Goal: Task Accomplishment & Management: Manage account settings

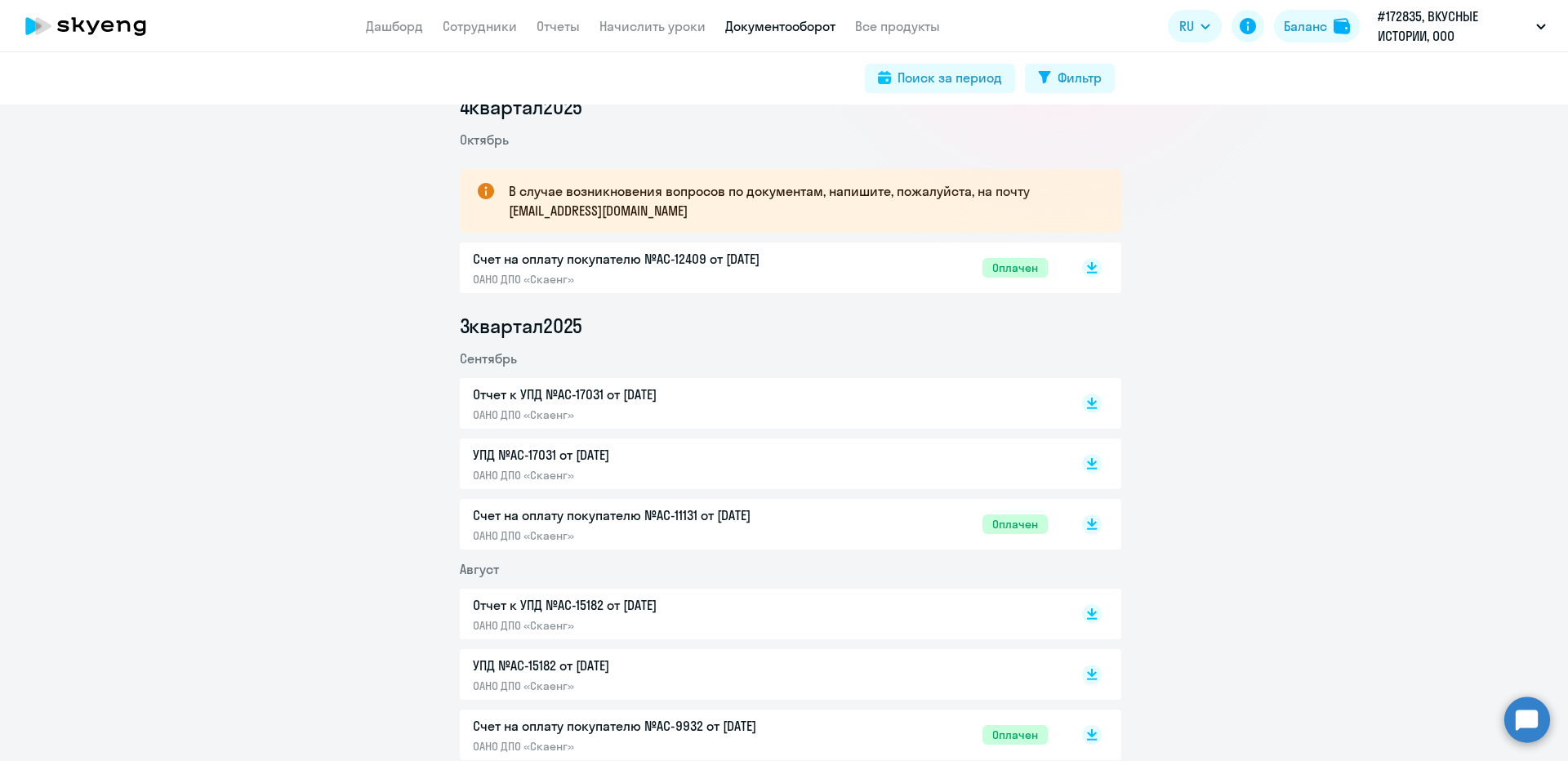
scroll to position [245, 0]
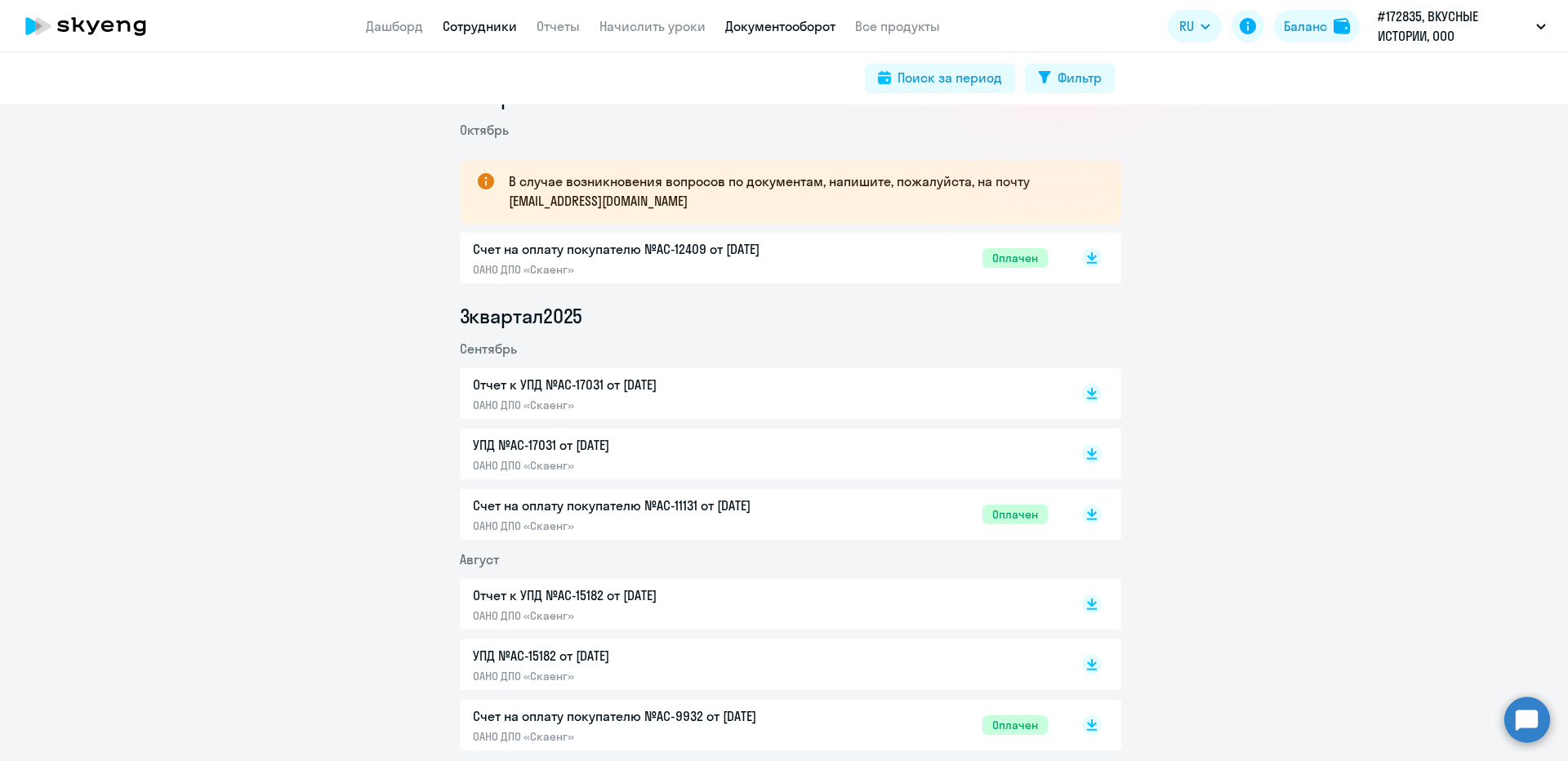
click at [477, 27] on link "Сотрудники" at bounding box center [479, 26] width 74 height 16
select select "30"
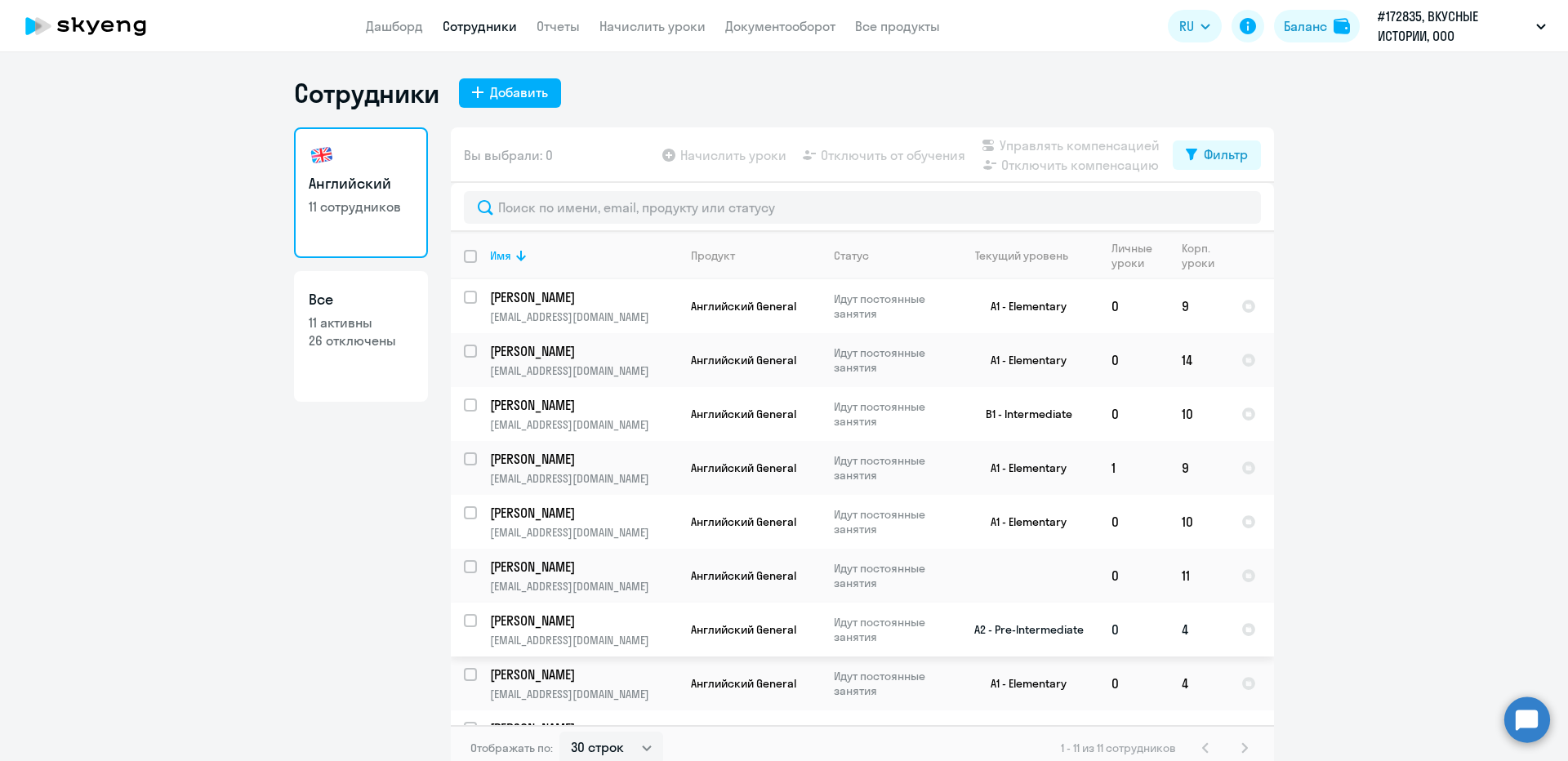
click at [1174, 630] on td "4" at bounding box center [1198, 629] width 59 height 54
select select "english"
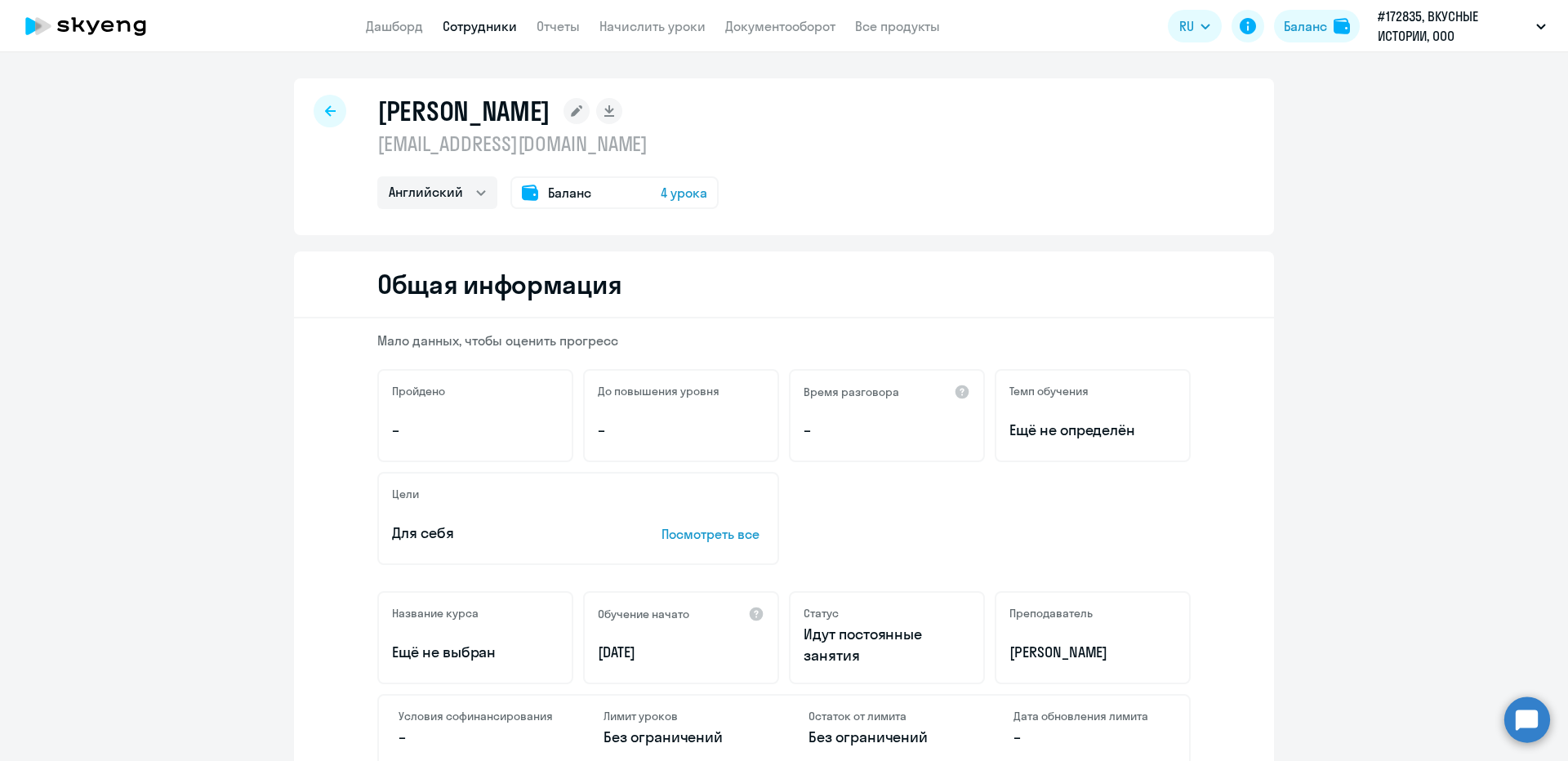
click at [674, 197] on span "4 урока" at bounding box center [684, 192] width 46 height 20
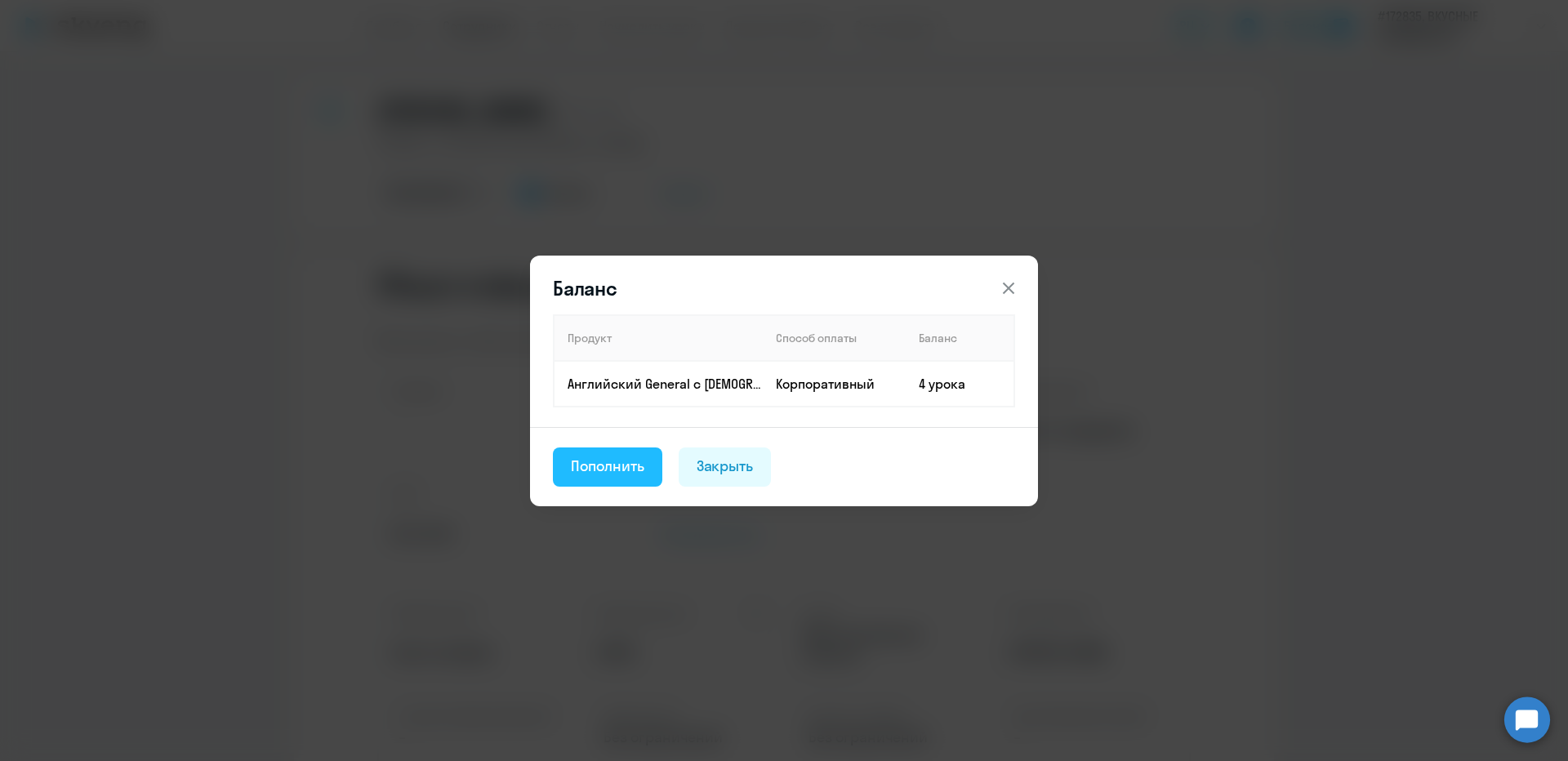
click at [596, 477] on button "Пополнить" at bounding box center [607, 467] width 109 height 40
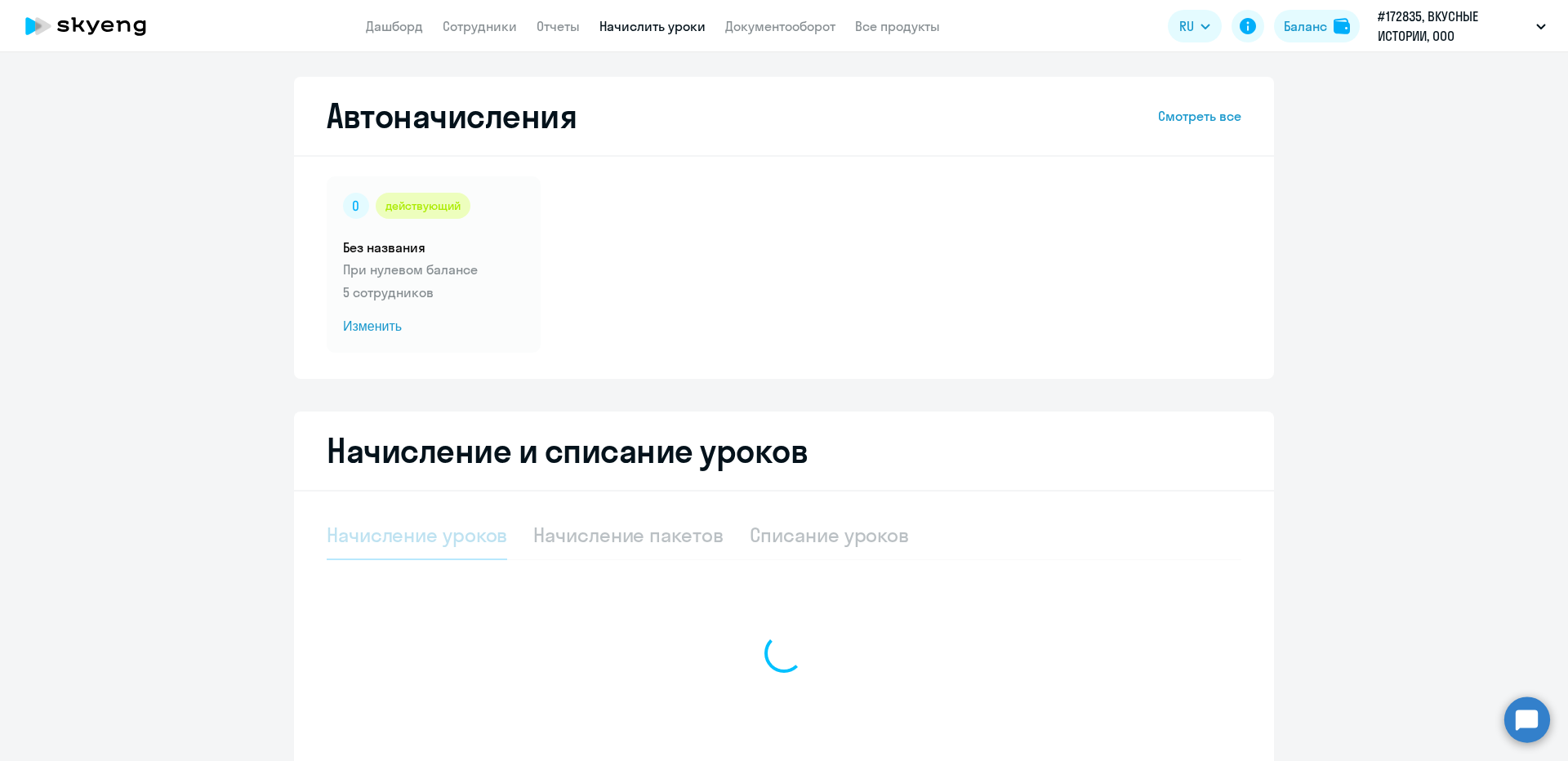
select select "10"
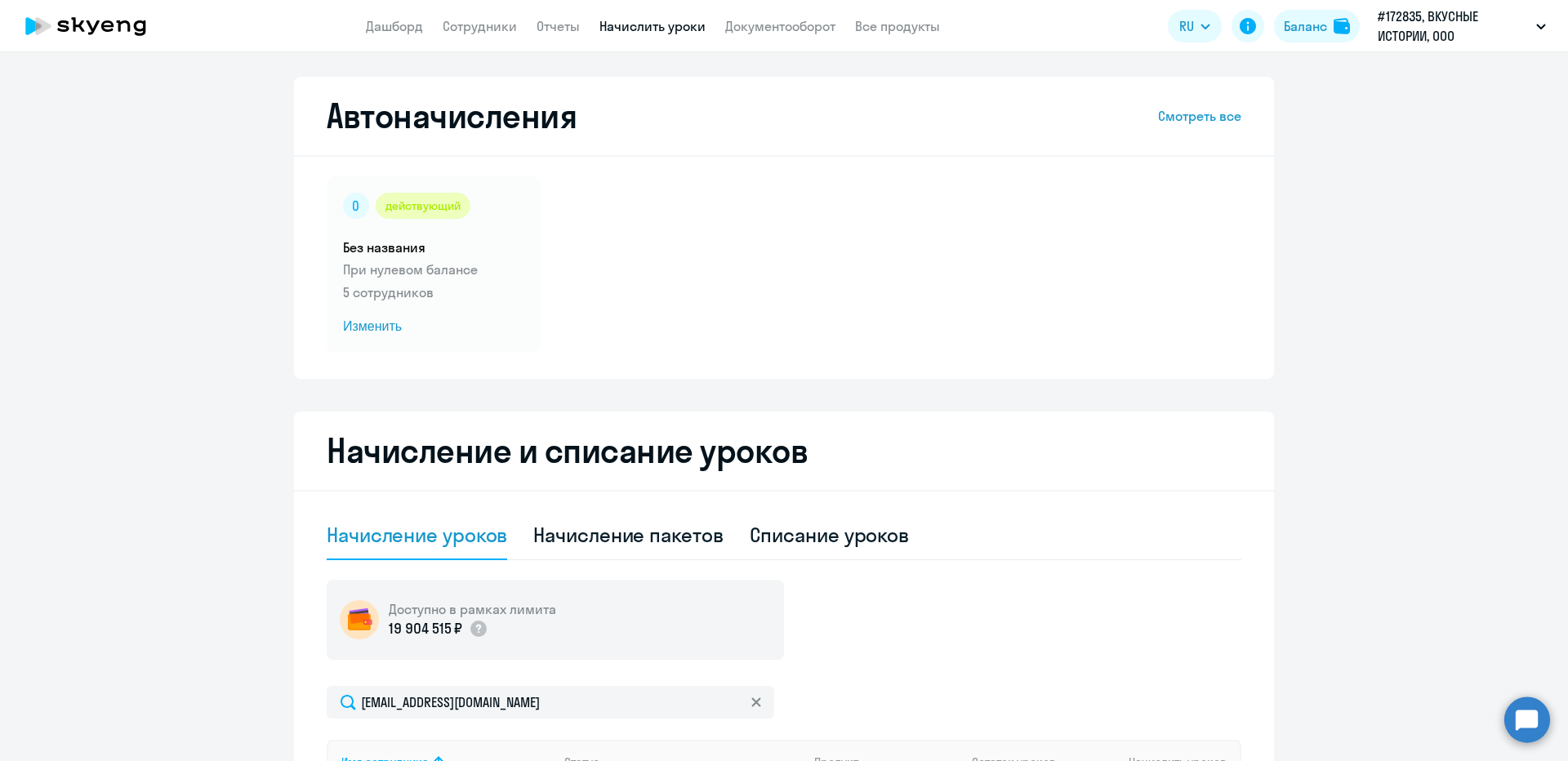
scroll to position [326, 0]
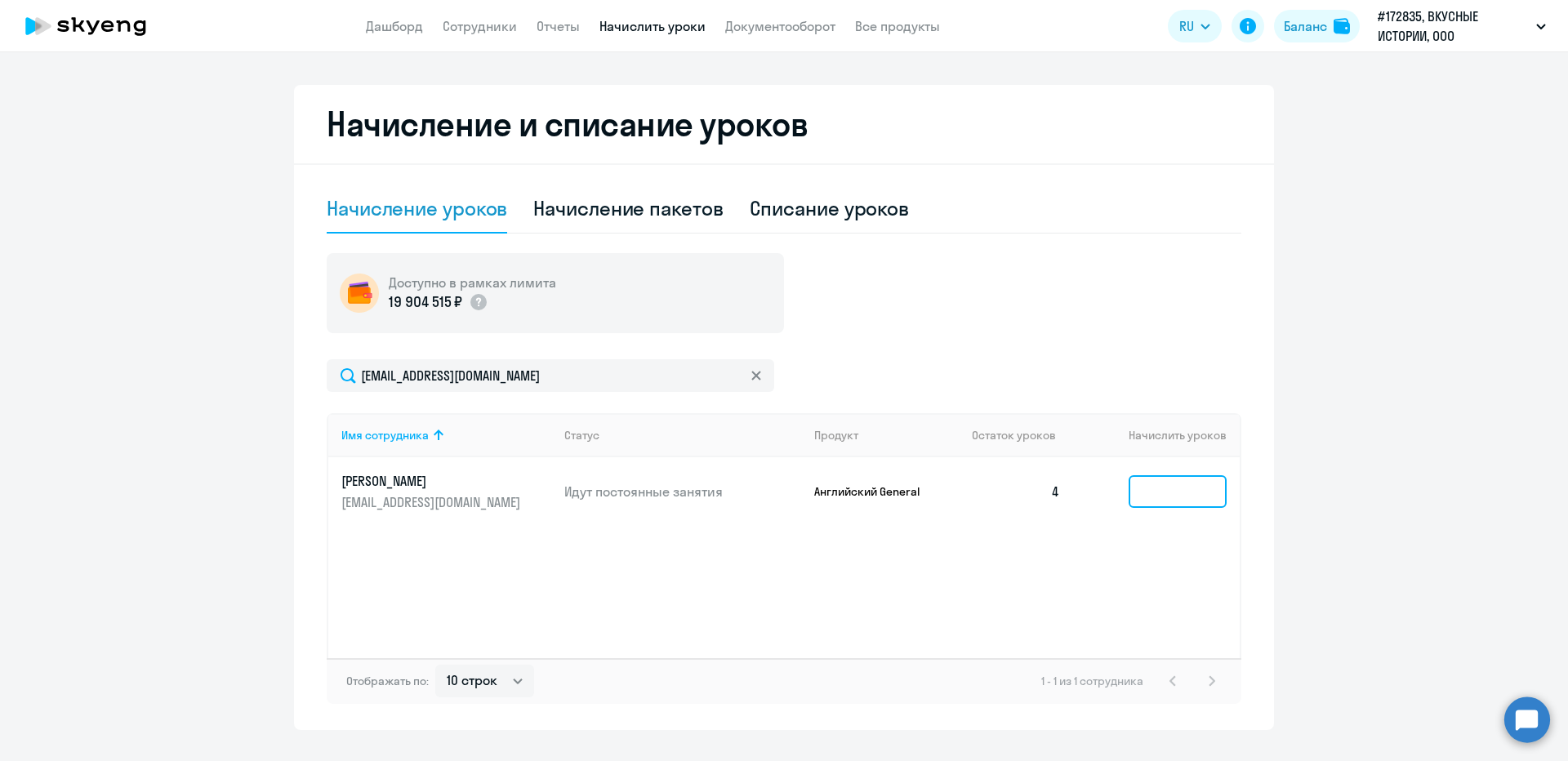
click at [1137, 501] on input at bounding box center [1177, 491] width 98 height 33
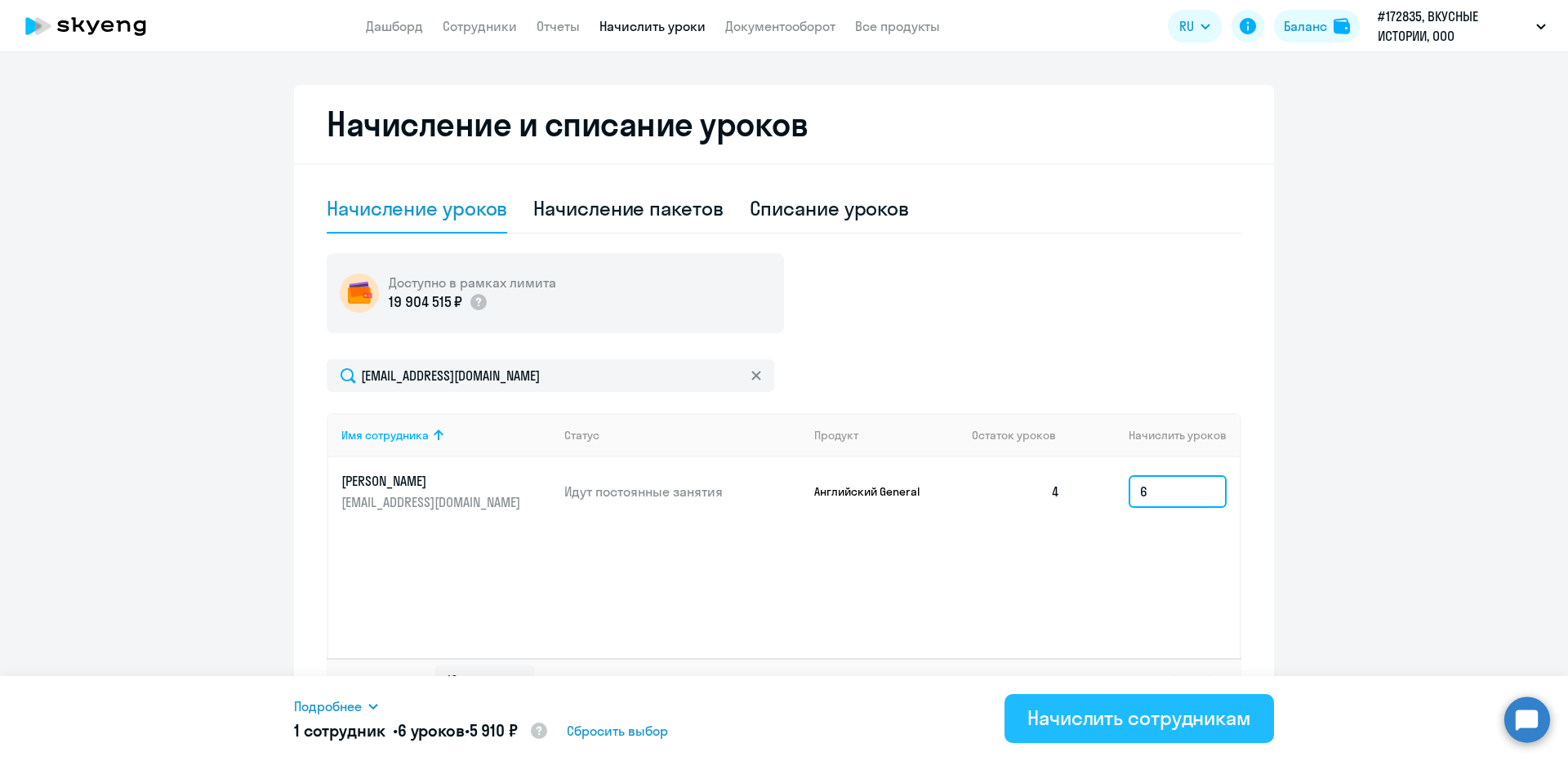
type input "6"
click at [1153, 713] on div "Начислить сотрудникам" at bounding box center [1138, 717] width 223 height 26
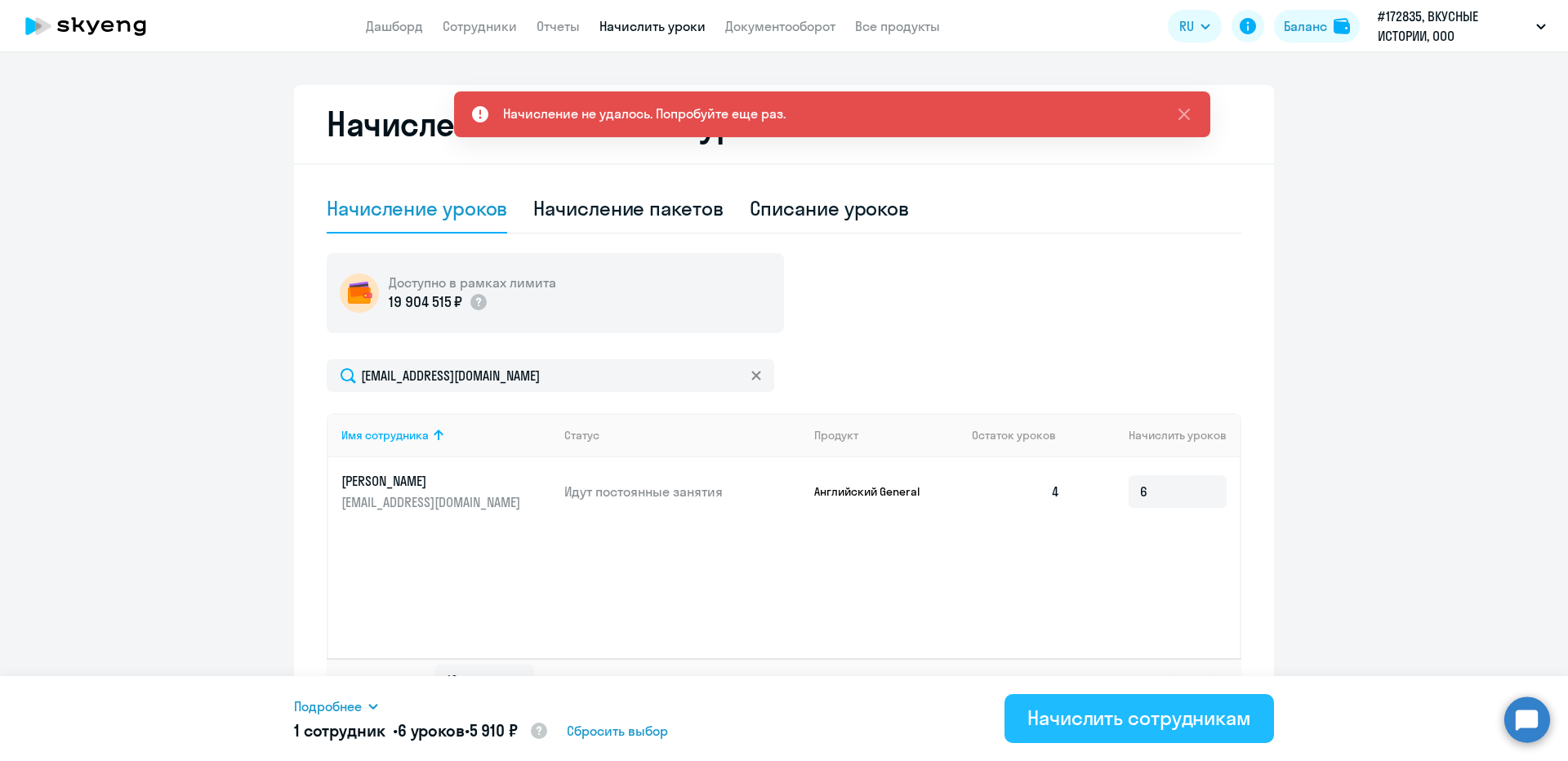
click at [1126, 714] on div "Начислить сотрудникам" at bounding box center [1138, 717] width 223 height 26
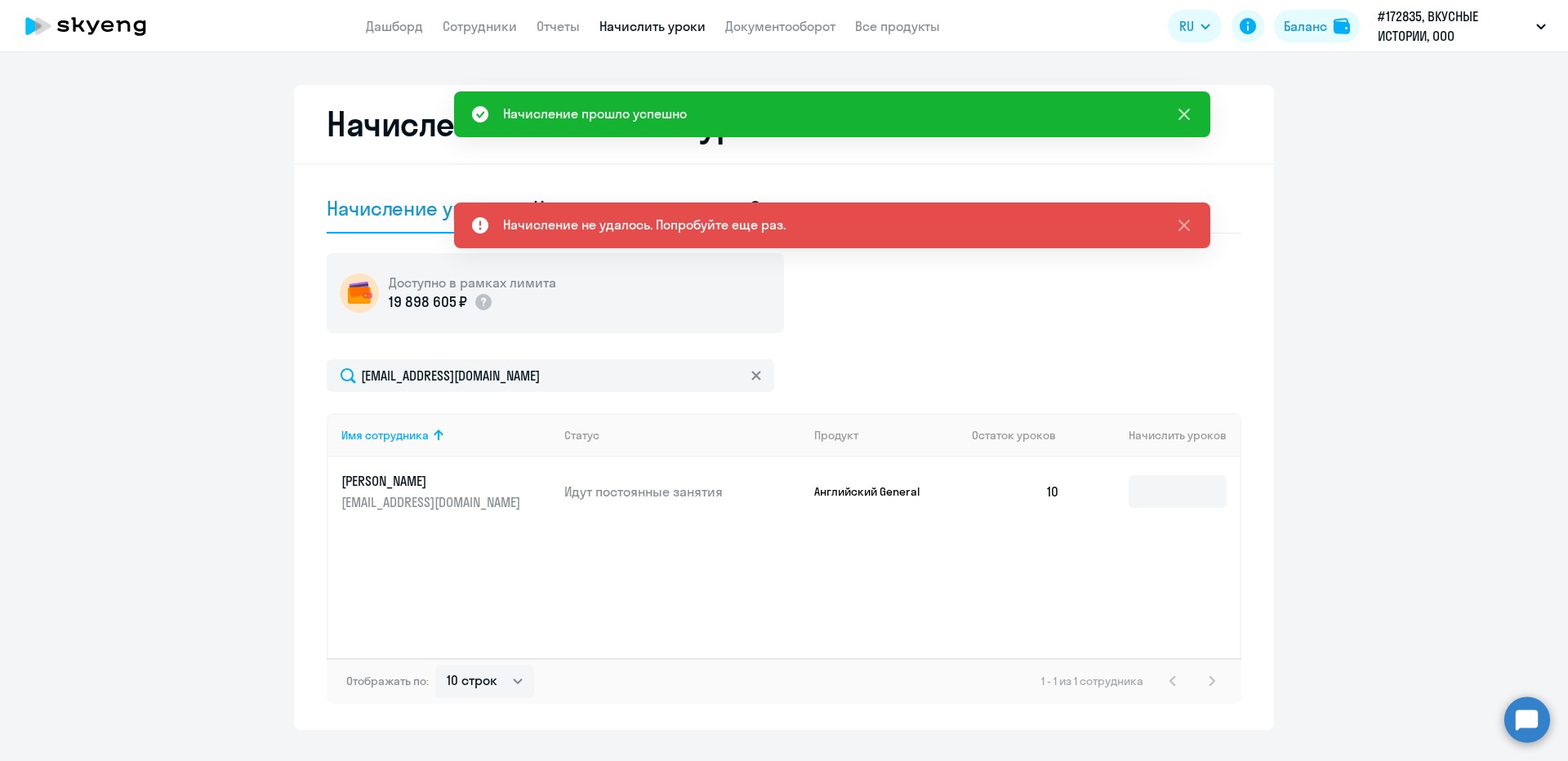
click at [1187, 111] on icon at bounding box center [1183, 113] width 11 height 11
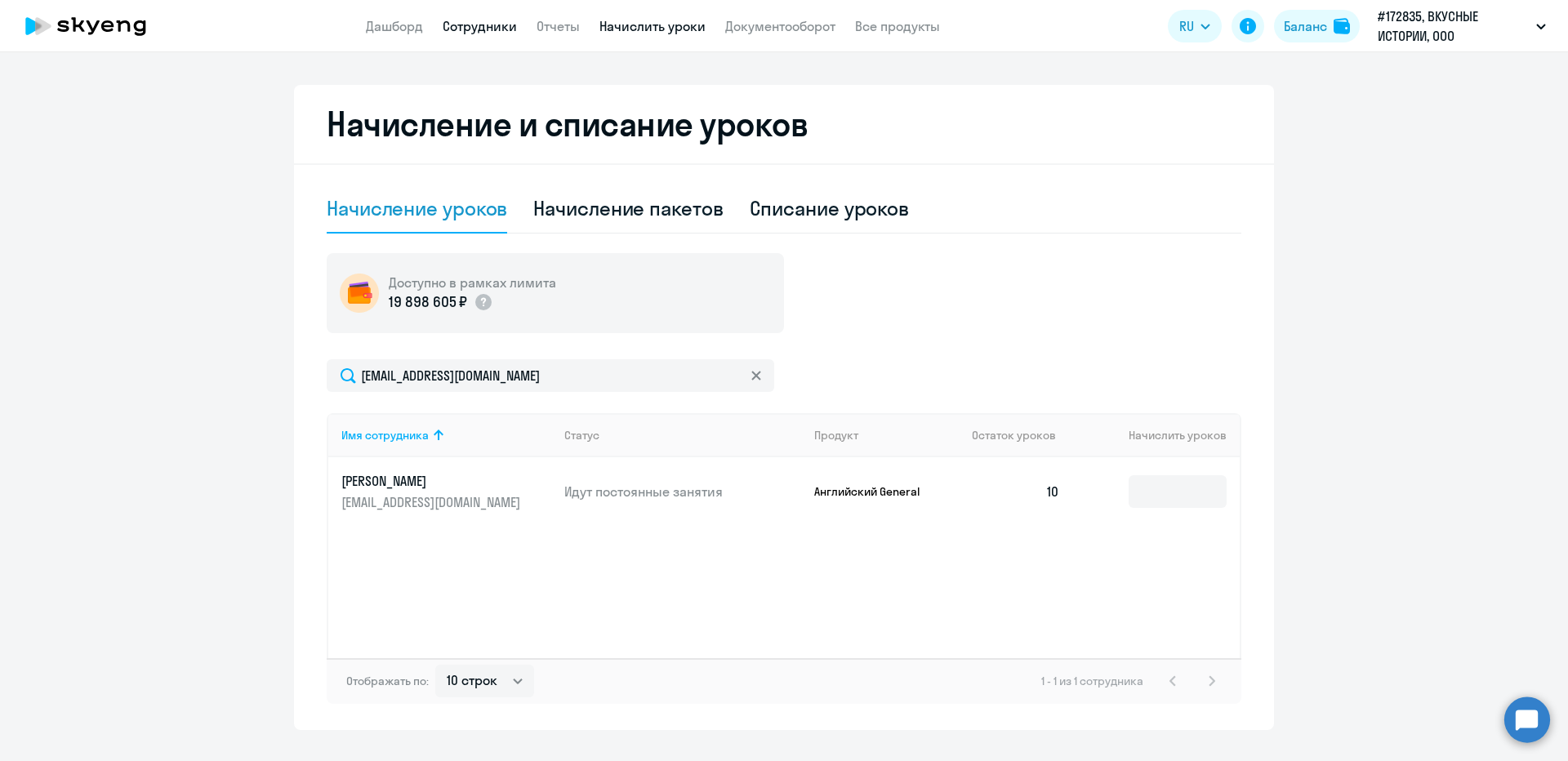
click at [476, 25] on link "Сотрудники" at bounding box center [479, 26] width 74 height 16
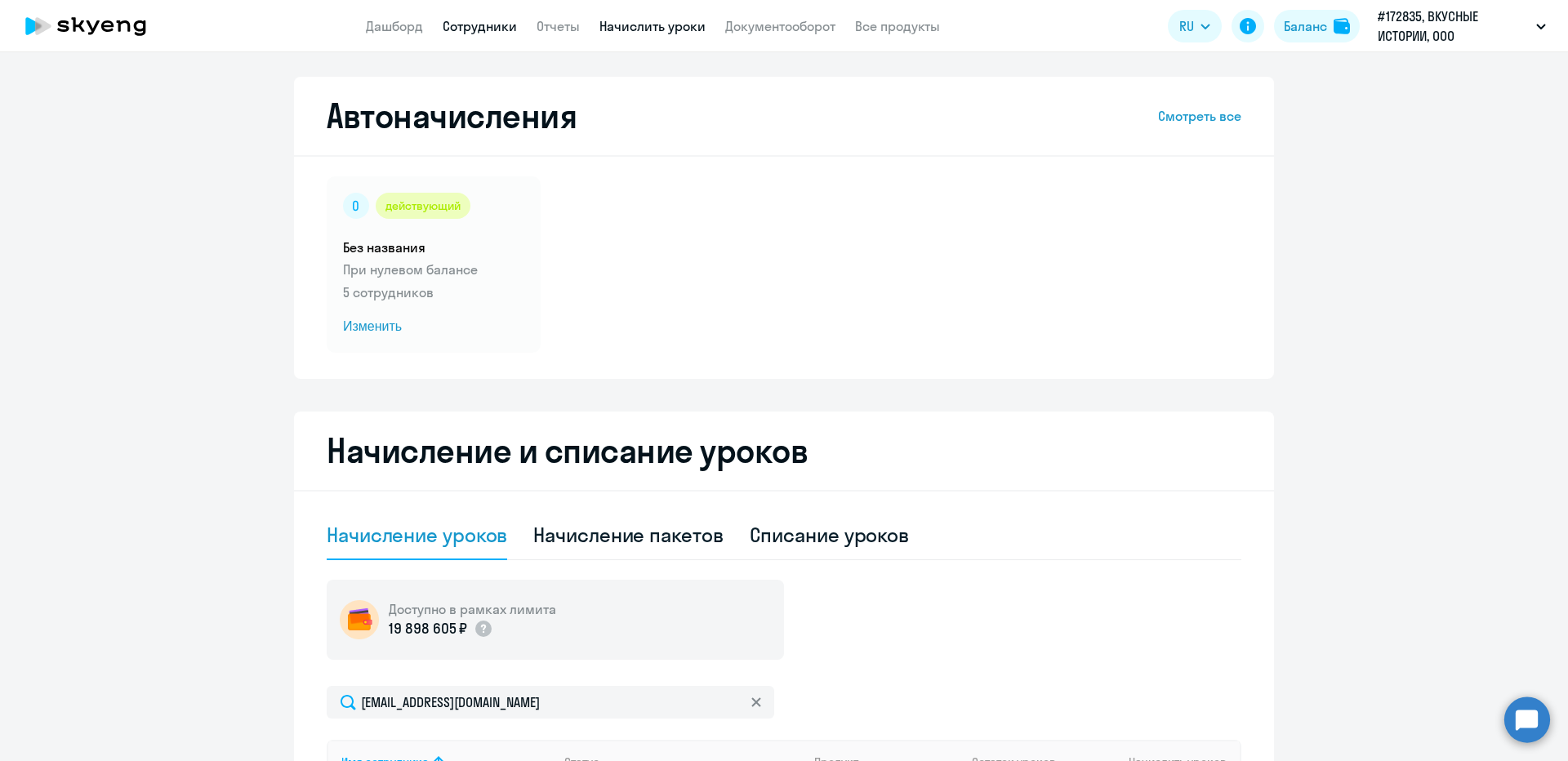
select select "30"
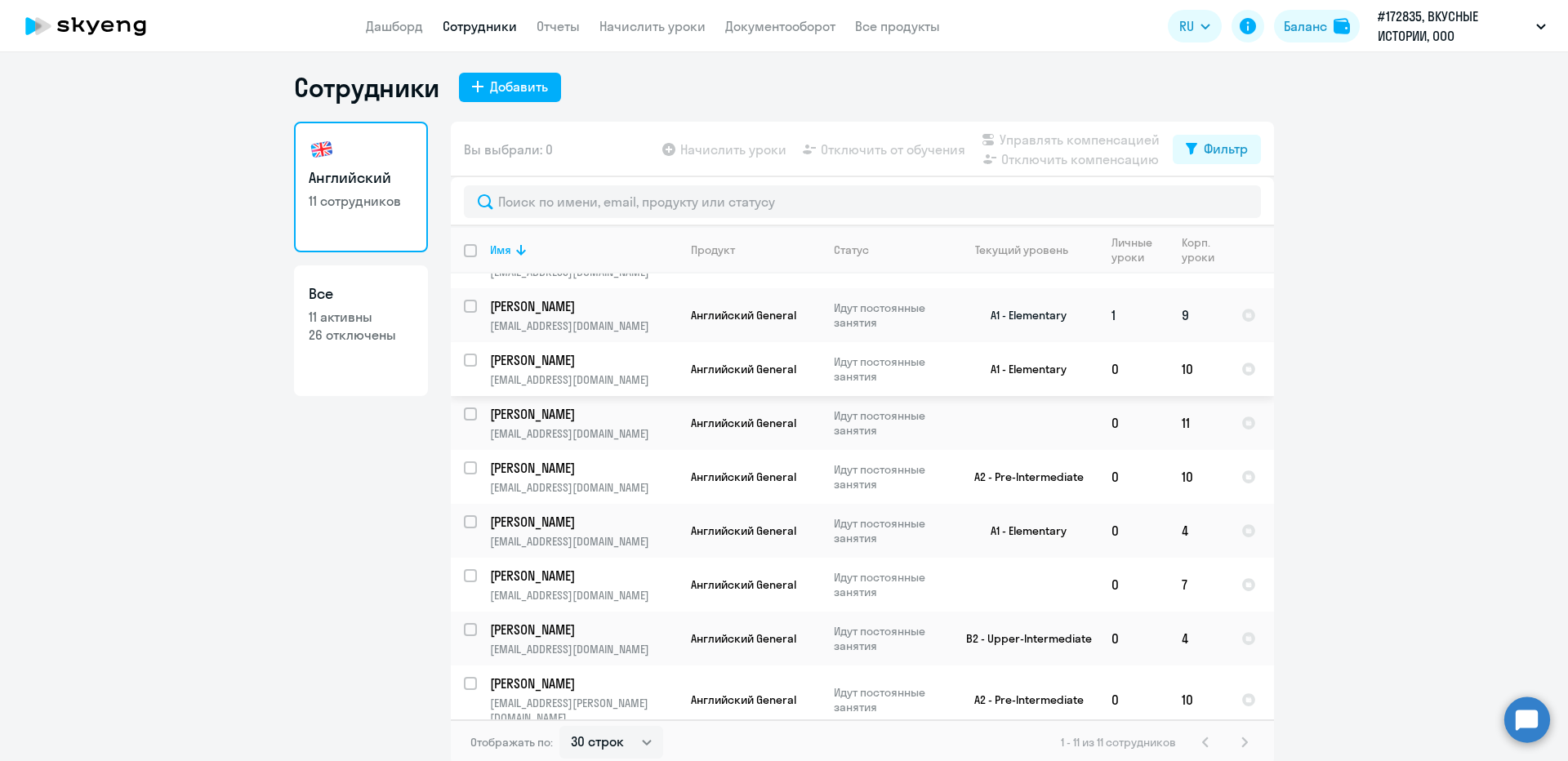
scroll to position [9, 0]
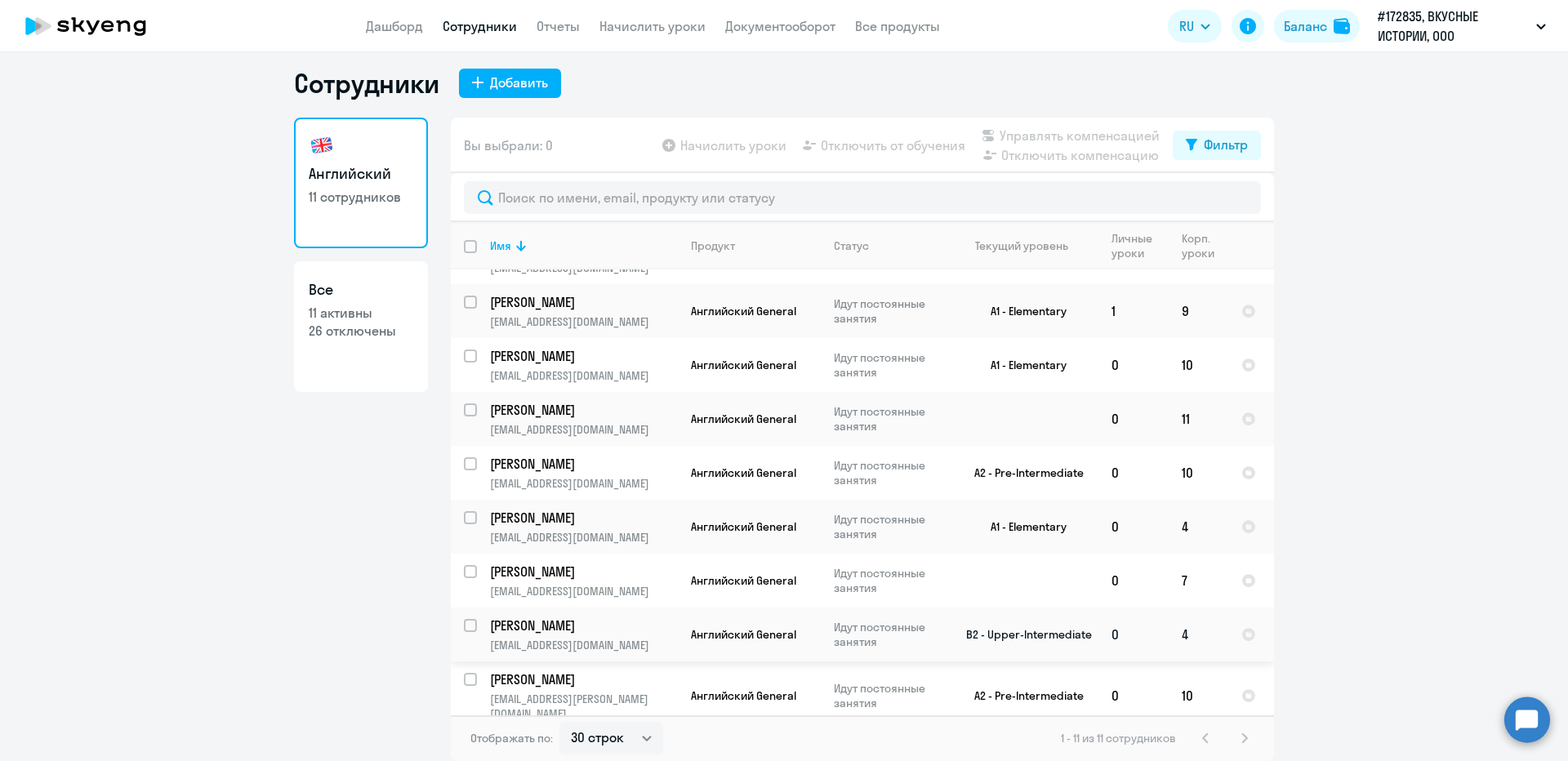
click at [1168, 636] on td "4" at bounding box center [1198, 634] width 59 height 54
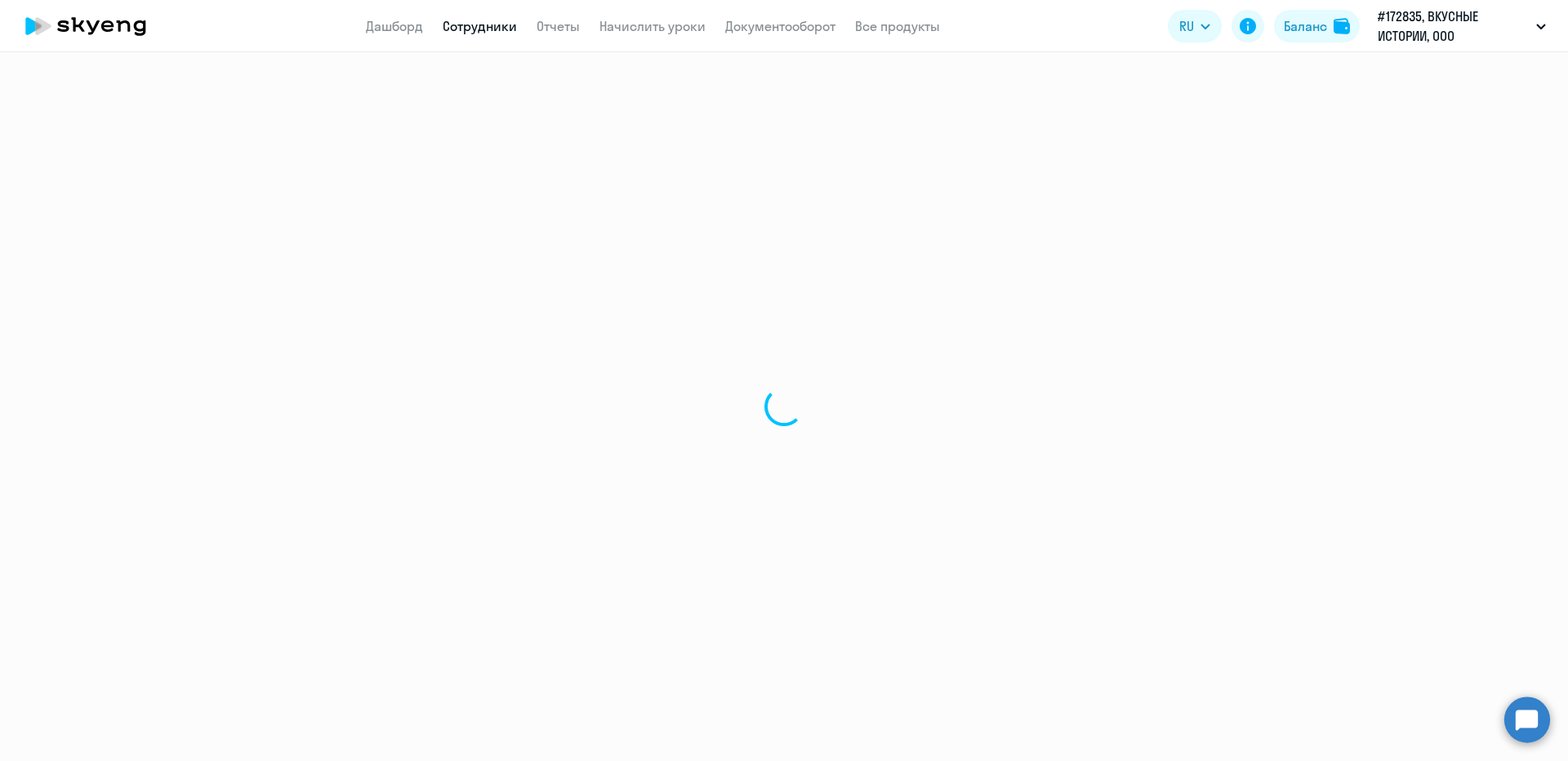
select select "english"
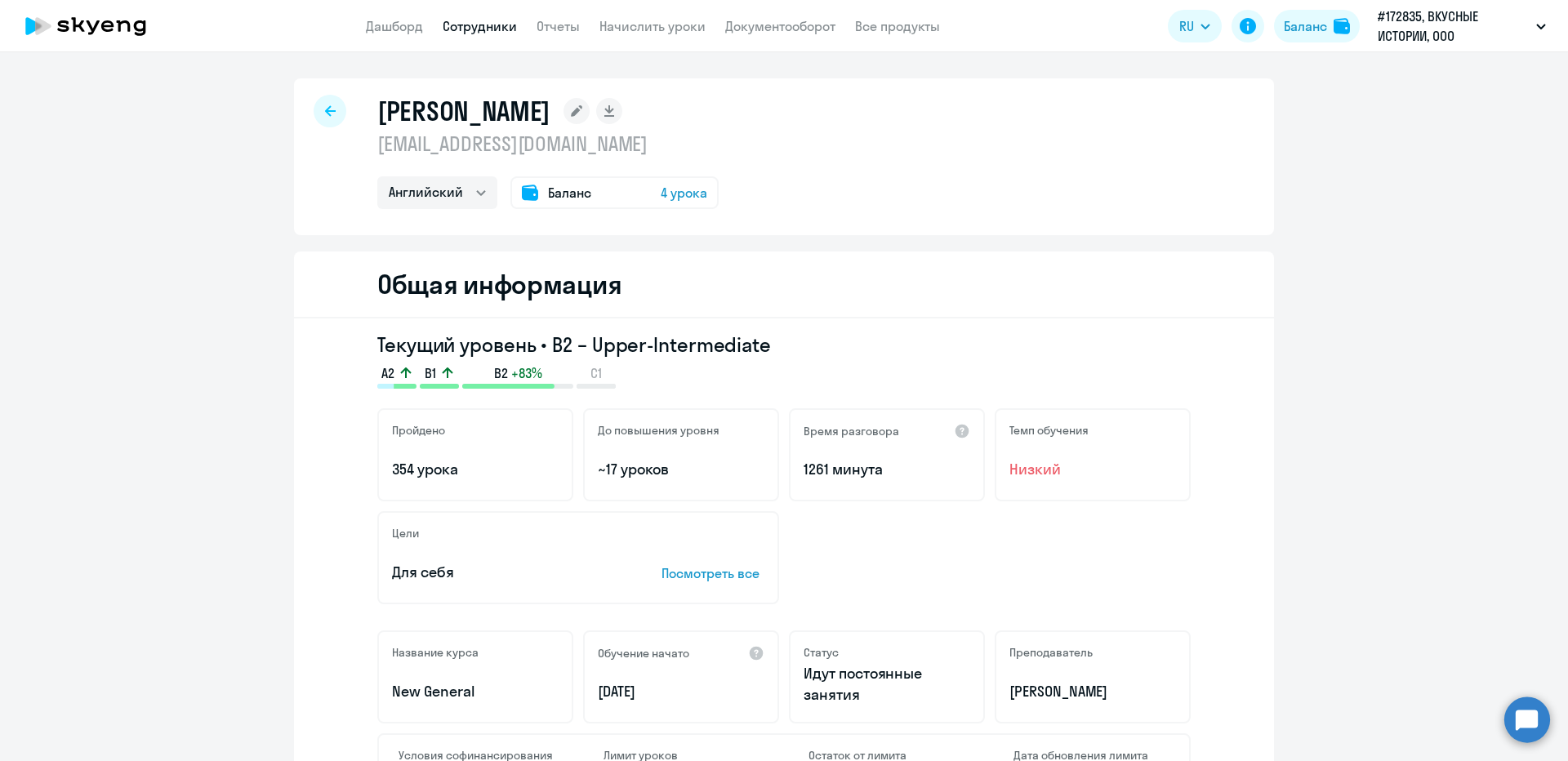
click at [684, 189] on span "4 урока" at bounding box center [684, 192] width 46 height 20
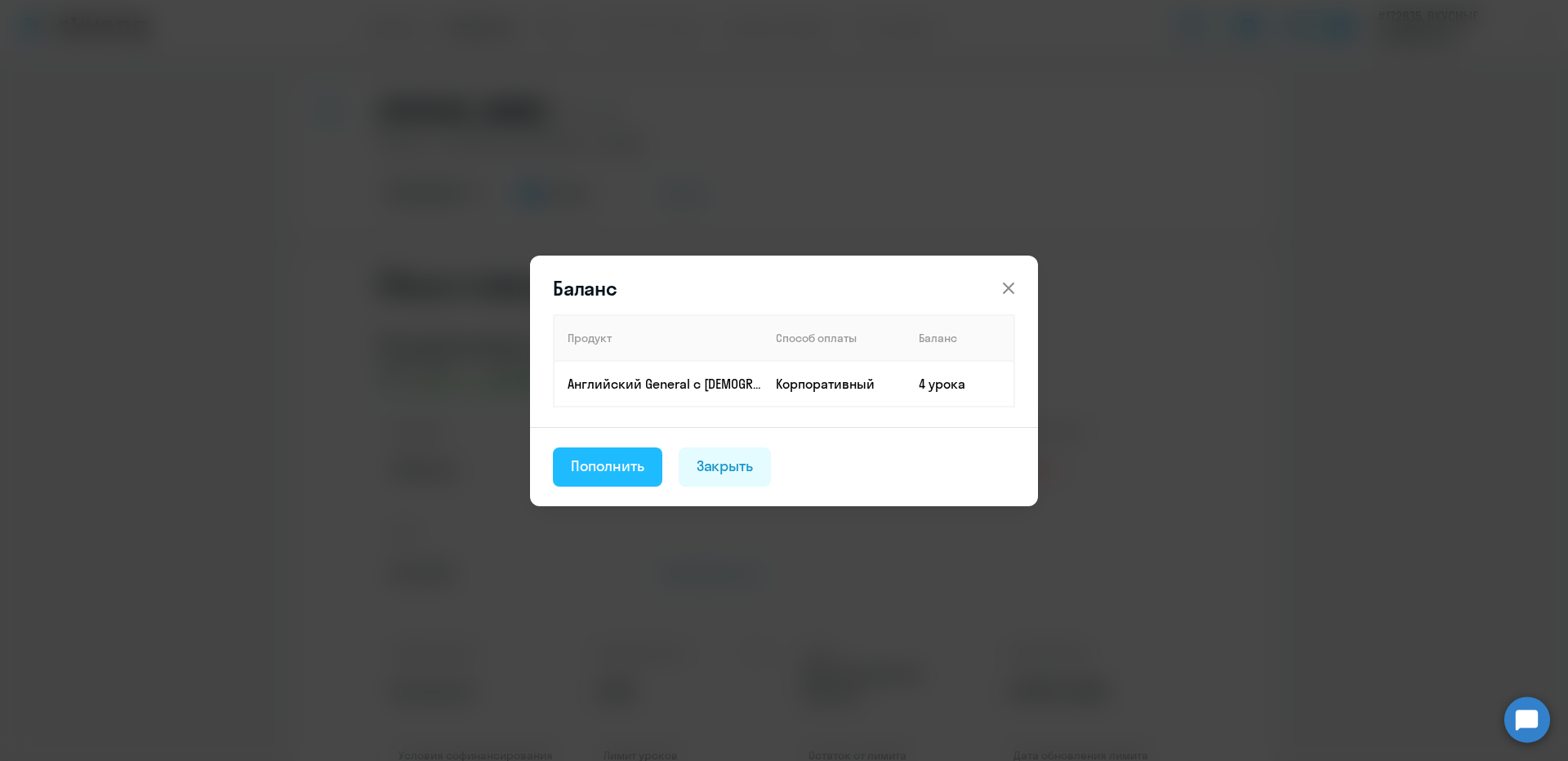
click at [640, 466] on div "Пополнить" at bounding box center [607, 466] width 74 height 21
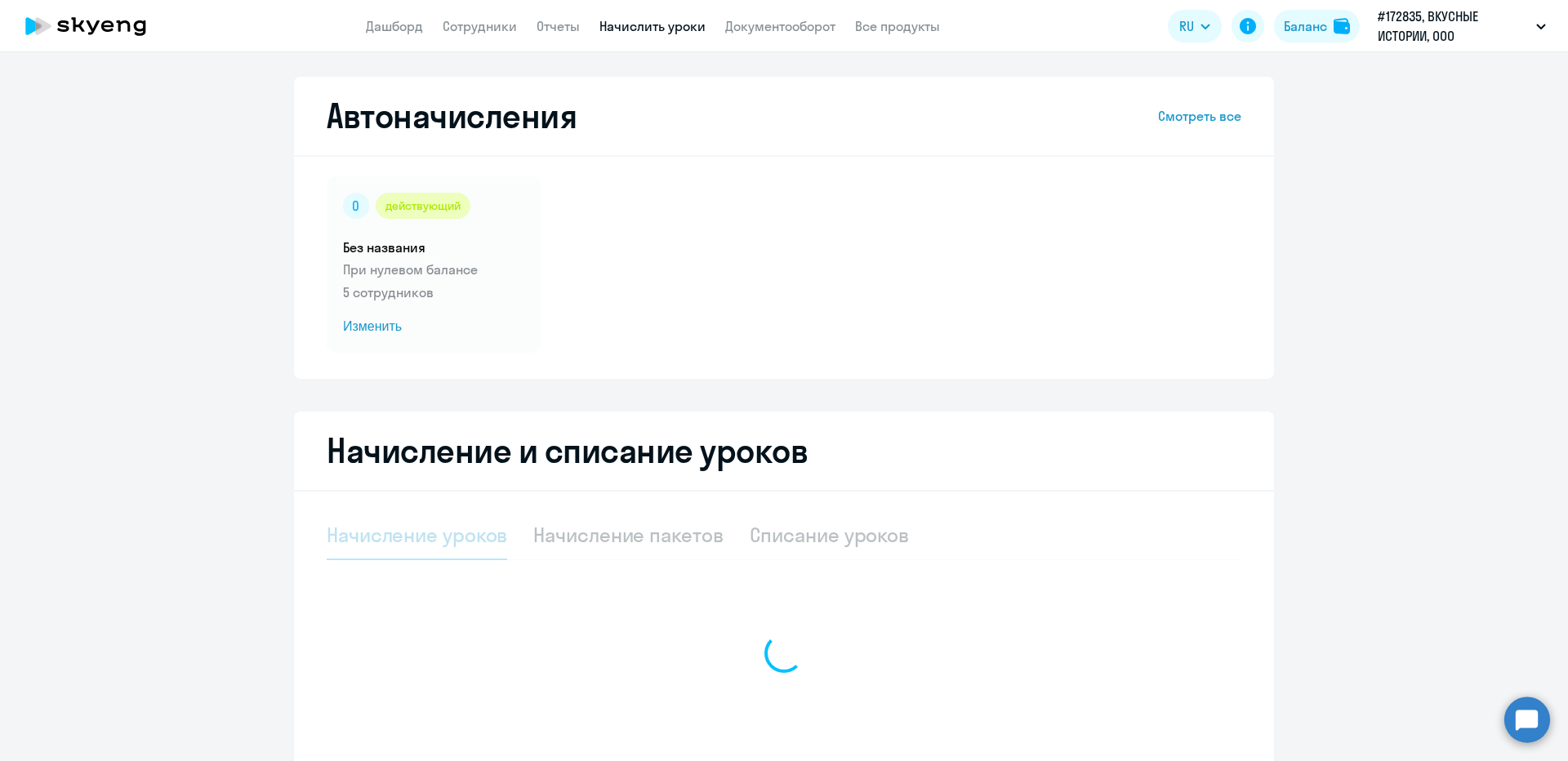
select select "10"
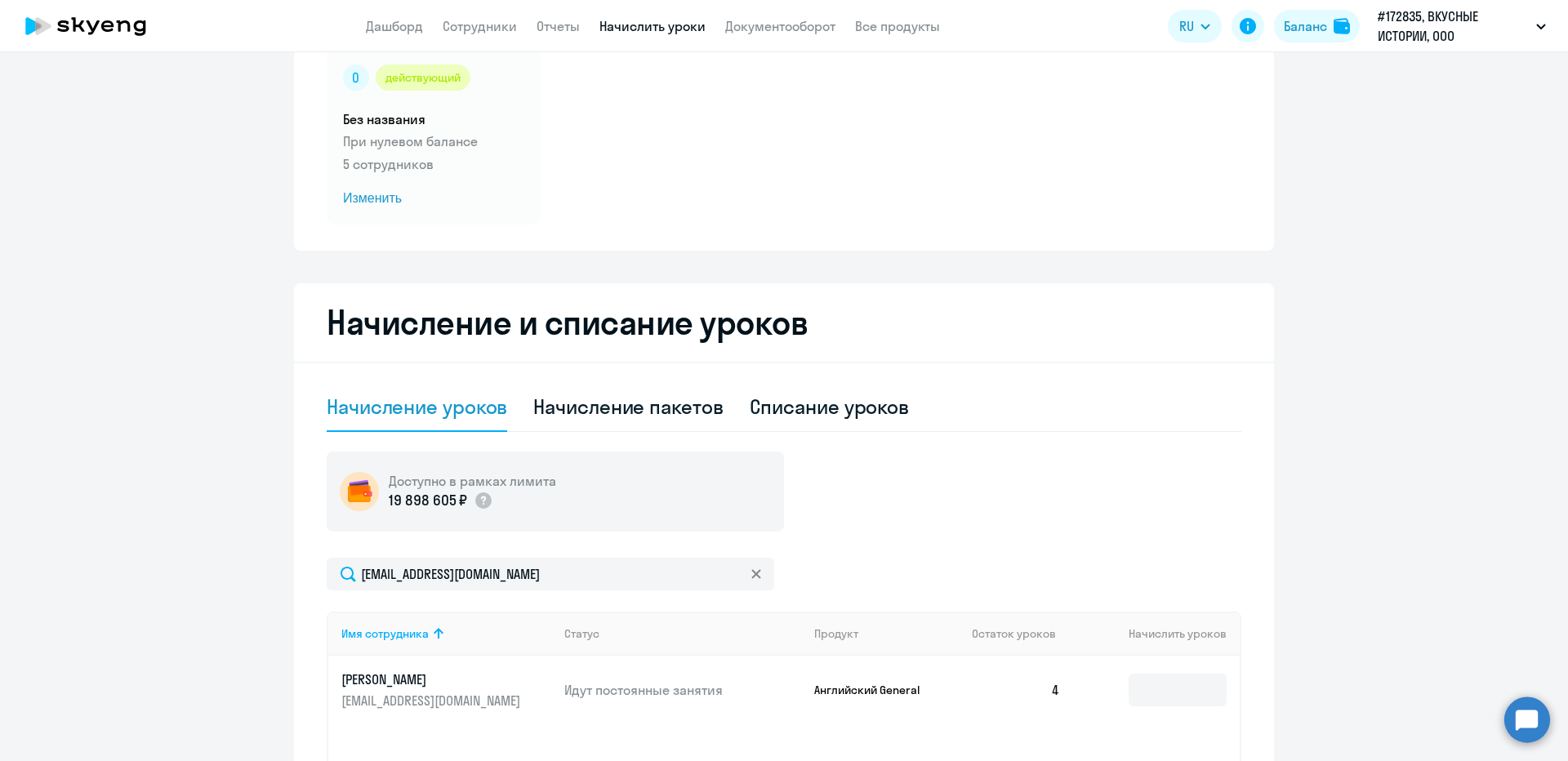
scroll to position [361, 0]
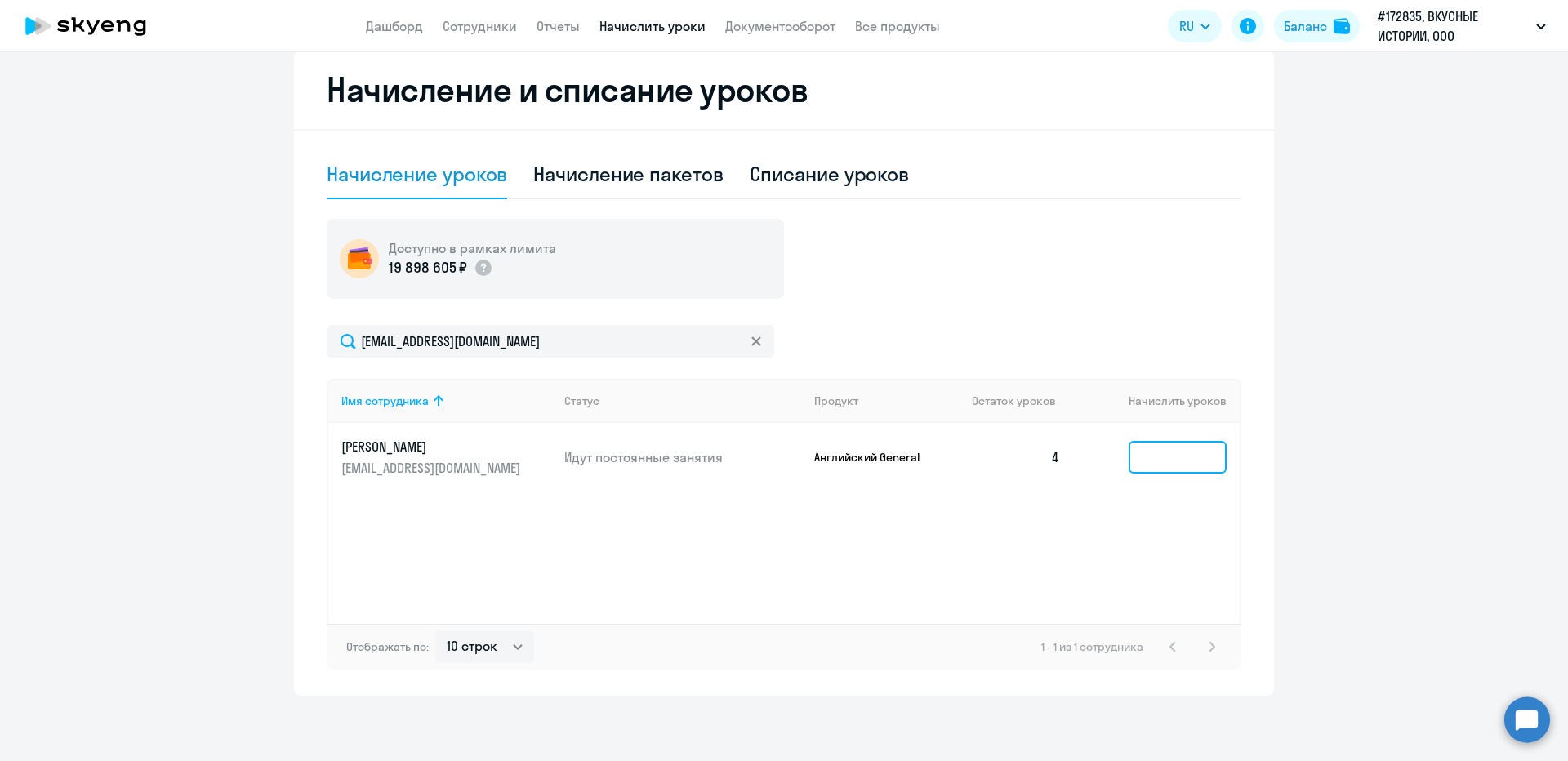
click at [1150, 453] on input at bounding box center [1177, 457] width 98 height 33
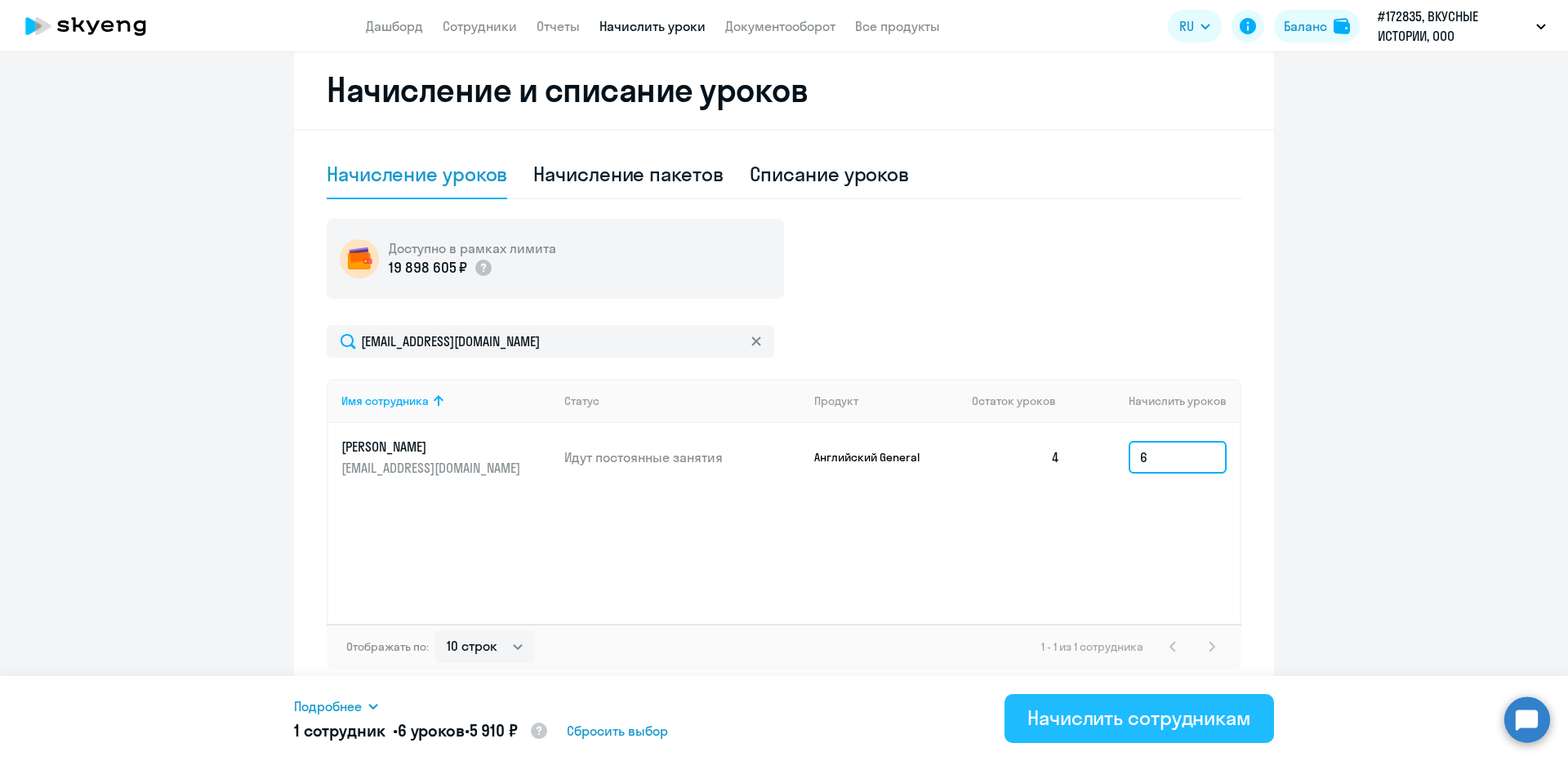
type input "6"
click at [1158, 731] on button "Начислить сотрудникам" at bounding box center [1139, 718] width 270 height 49
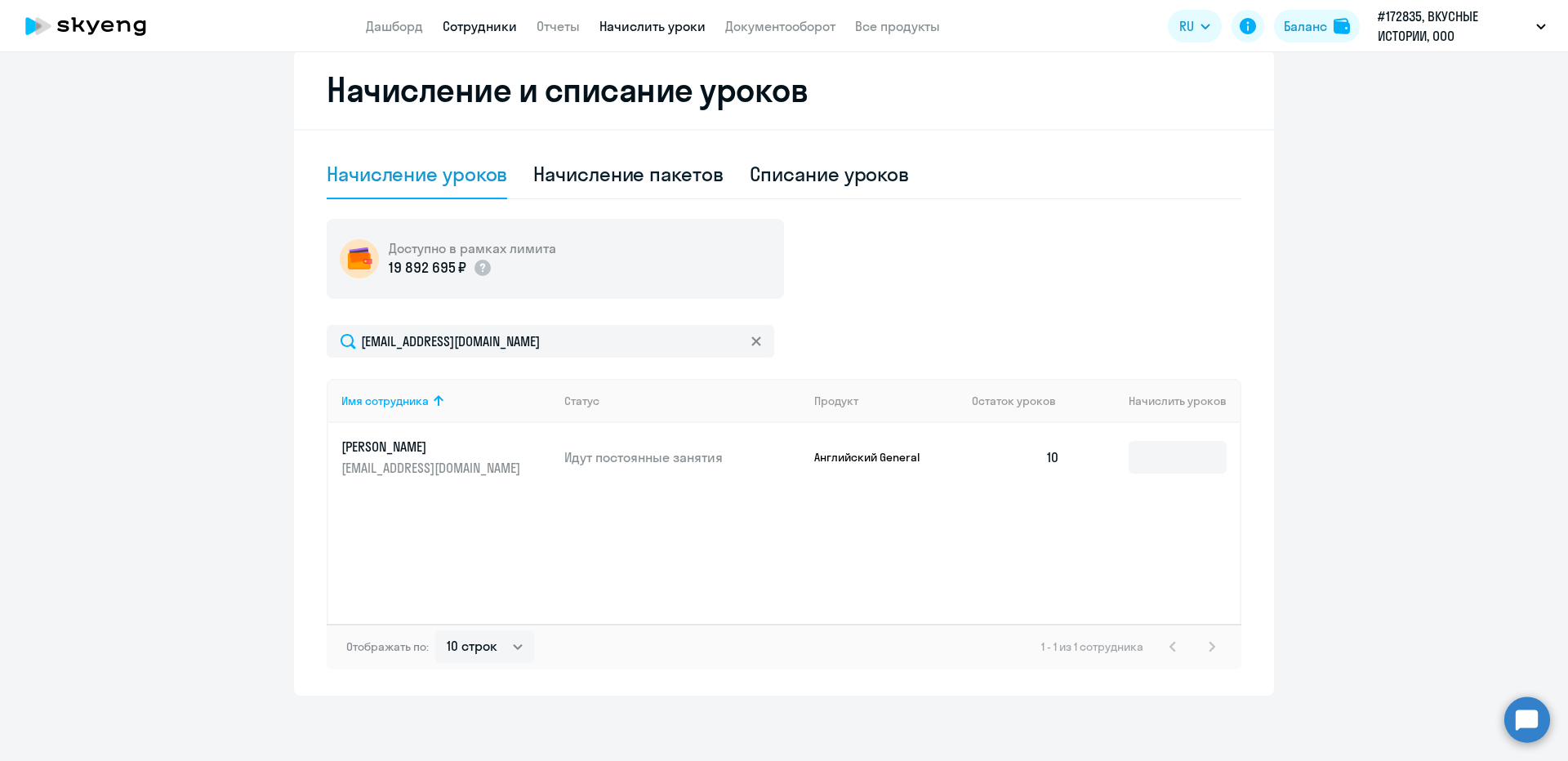
click at [466, 26] on link "Сотрудники" at bounding box center [479, 26] width 74 height 16
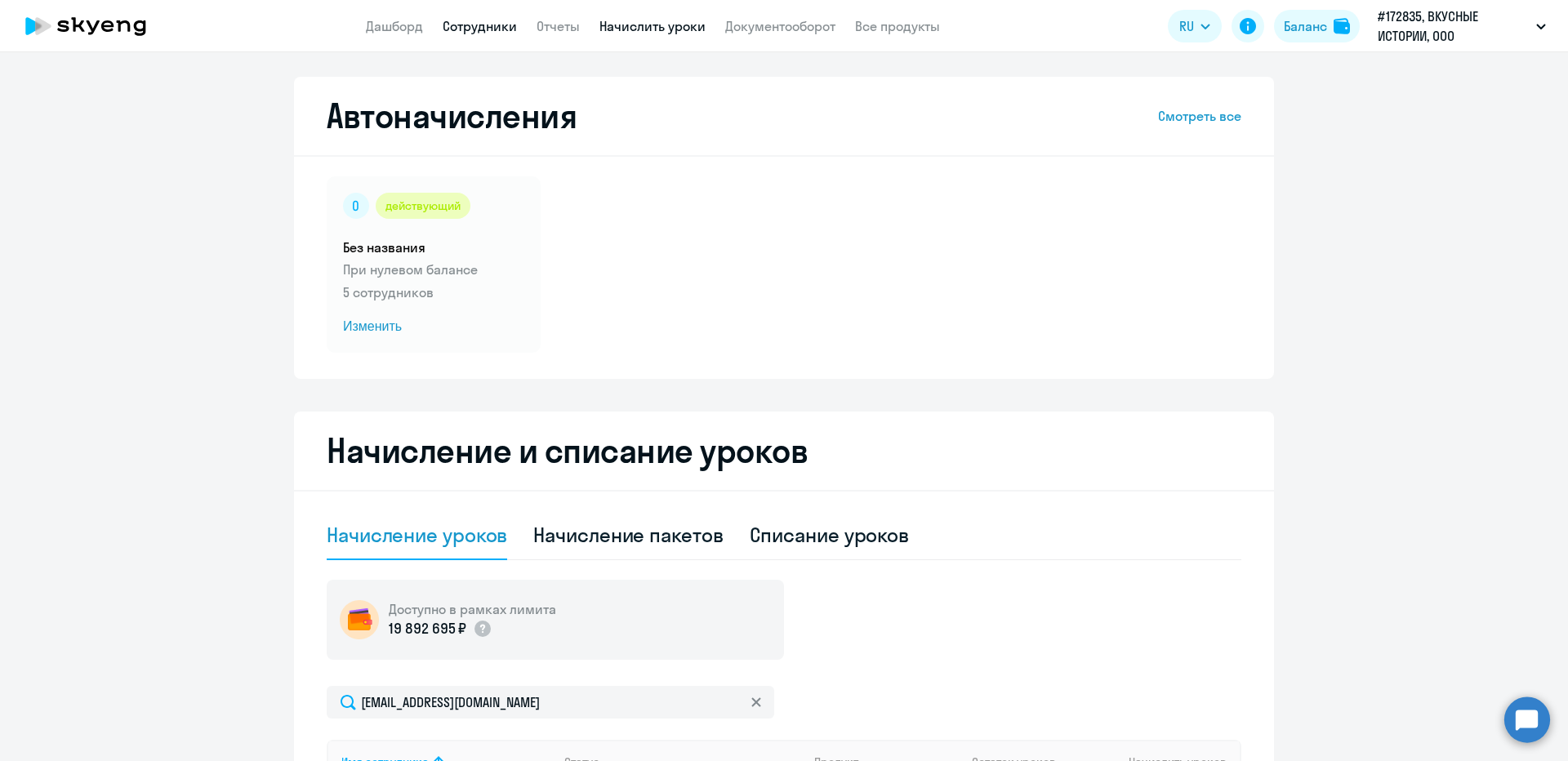
select select "30"
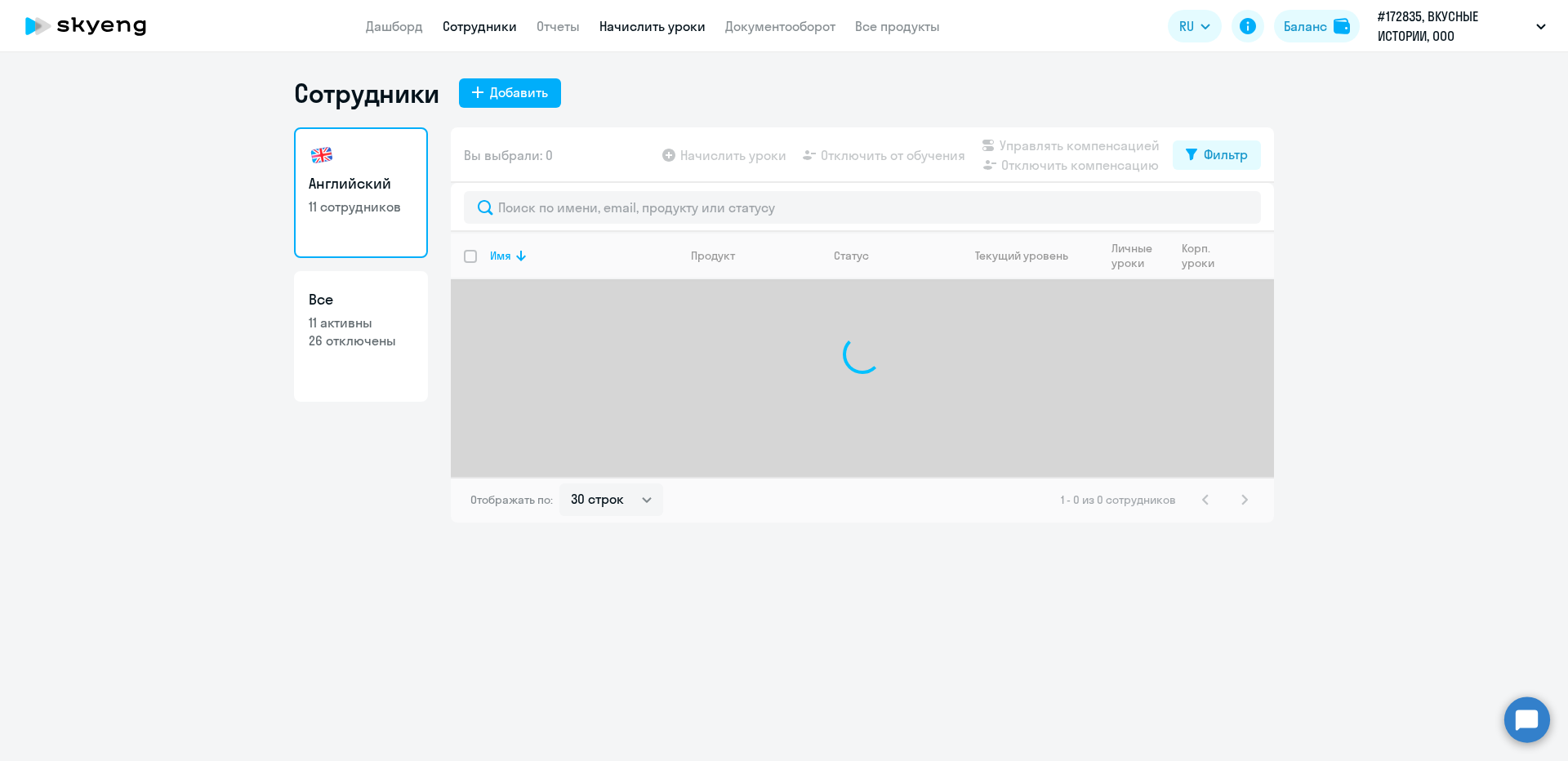
click at [624, 29] on link "Начислить уроки" at bounding box center [653, 26] width 107 height 16
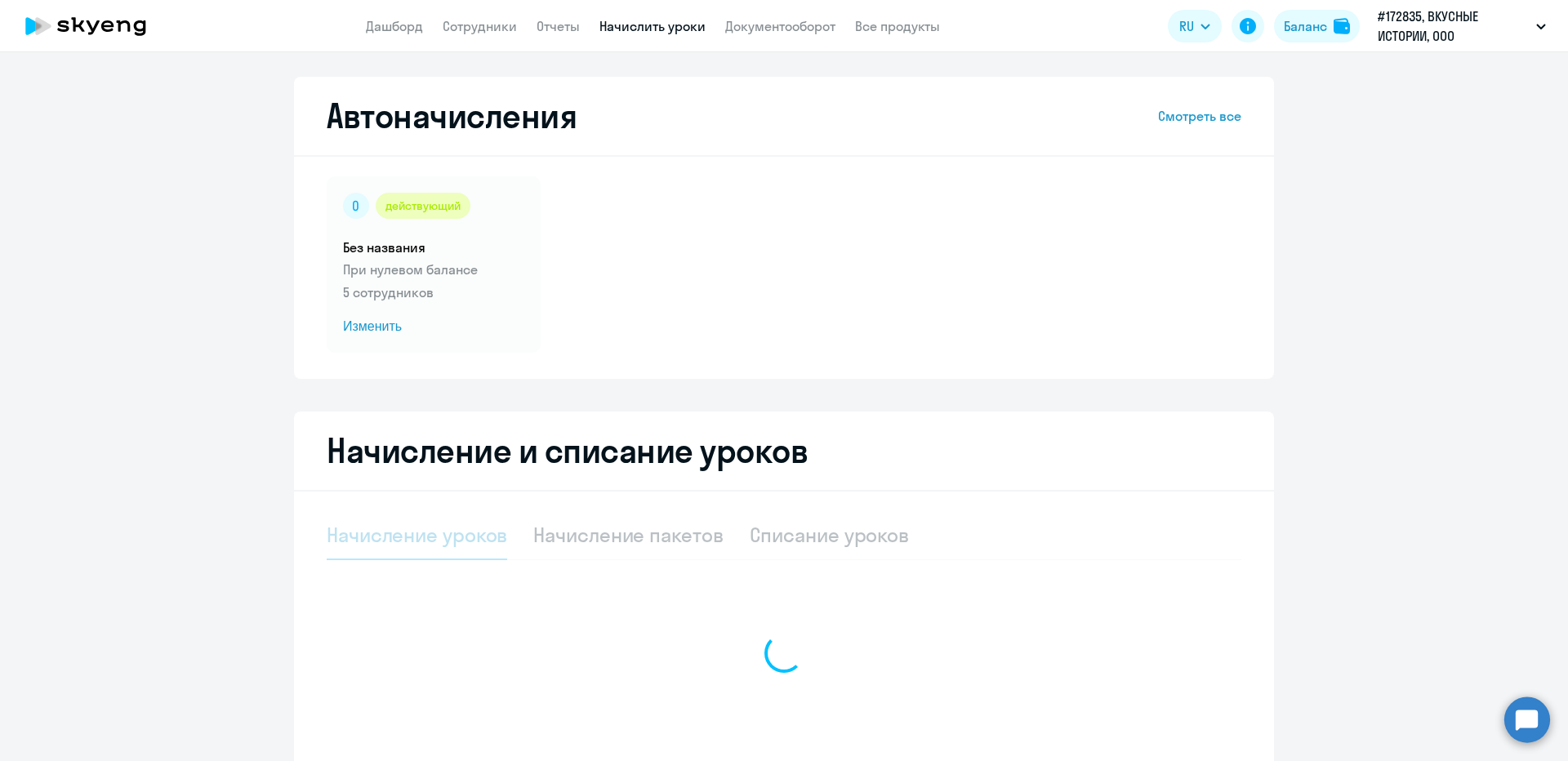
select select "10"
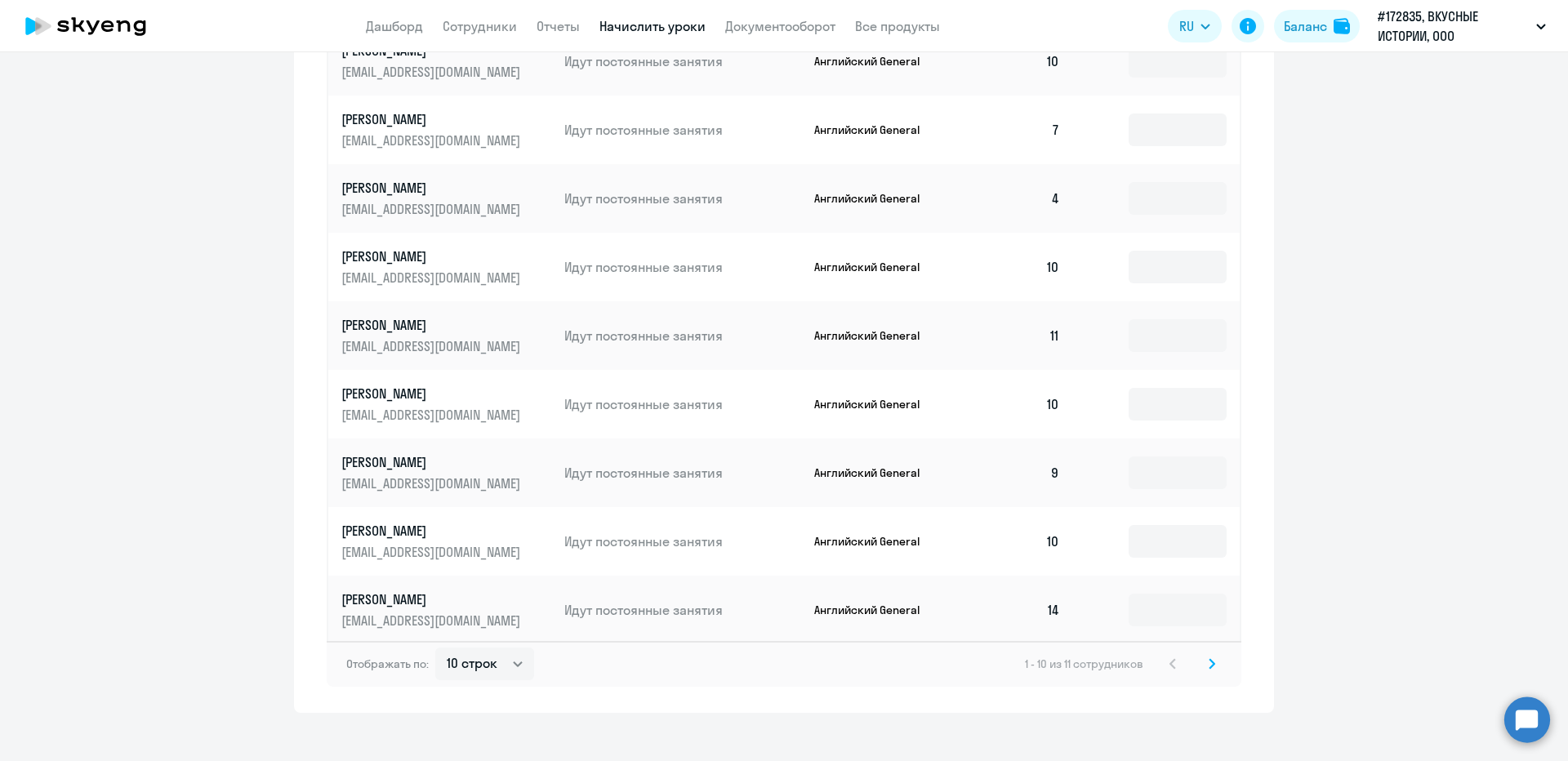
scroll to position [846, 0]
